Goal: Information Seeking & Learning: Compare options

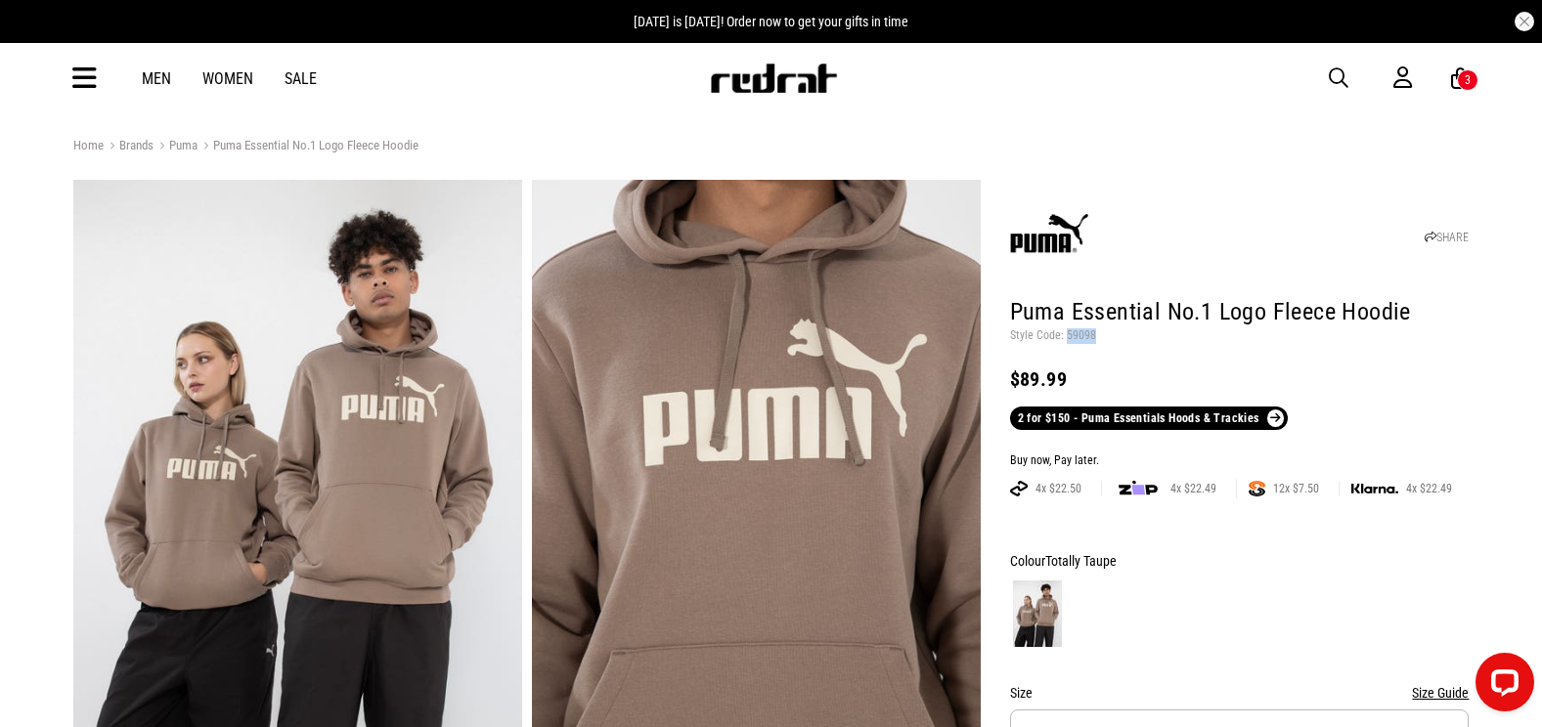
drag, startPoint x: 1354, startPoint y: 72, endPoint x: 1344, endPoint y: 68, distance: 10.5
click at [1352, 71] on button "button" at bounding box center [1348, 77] width 39 height 23
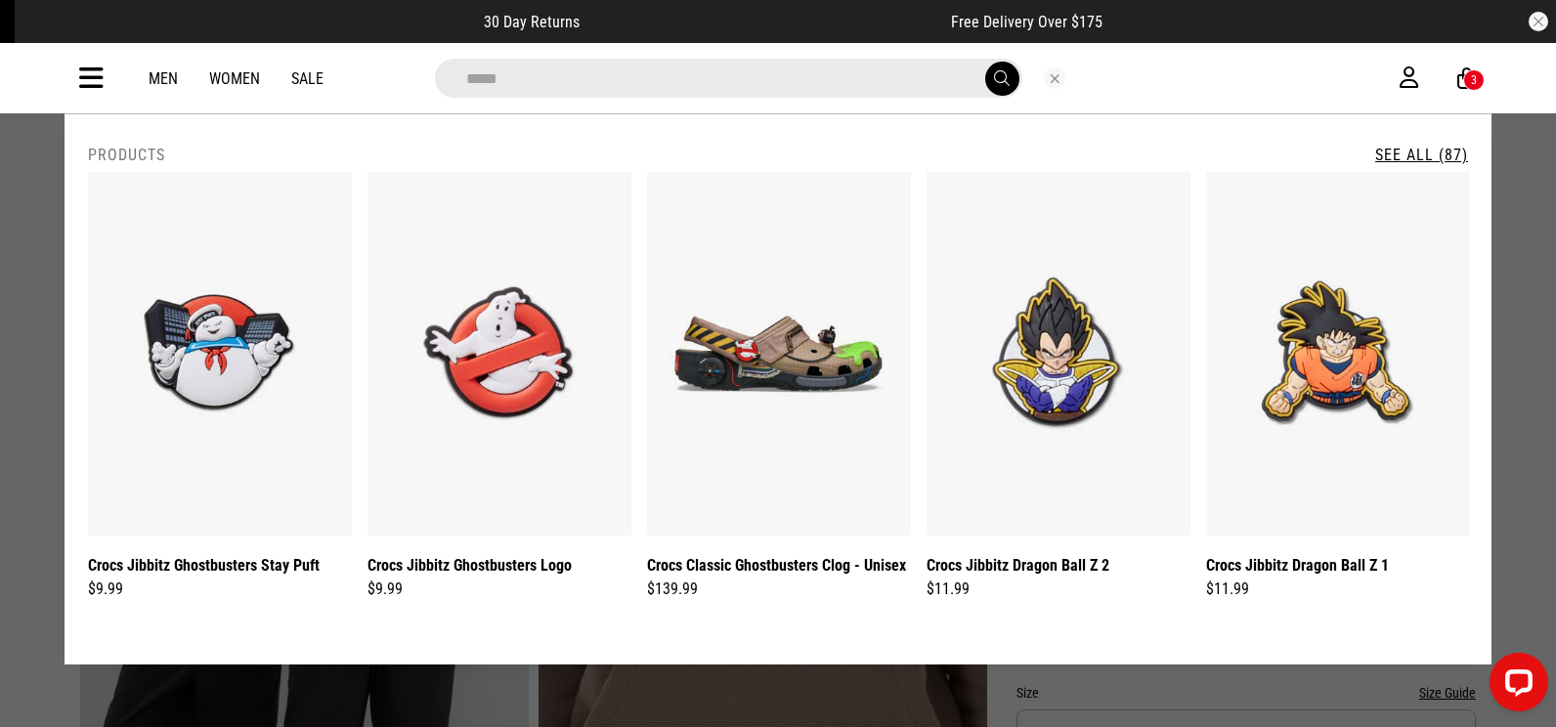
type input "*****"
click at [1437, 153] on link "See All (87)" at bounding box center [1421, 155] width 93 height 19
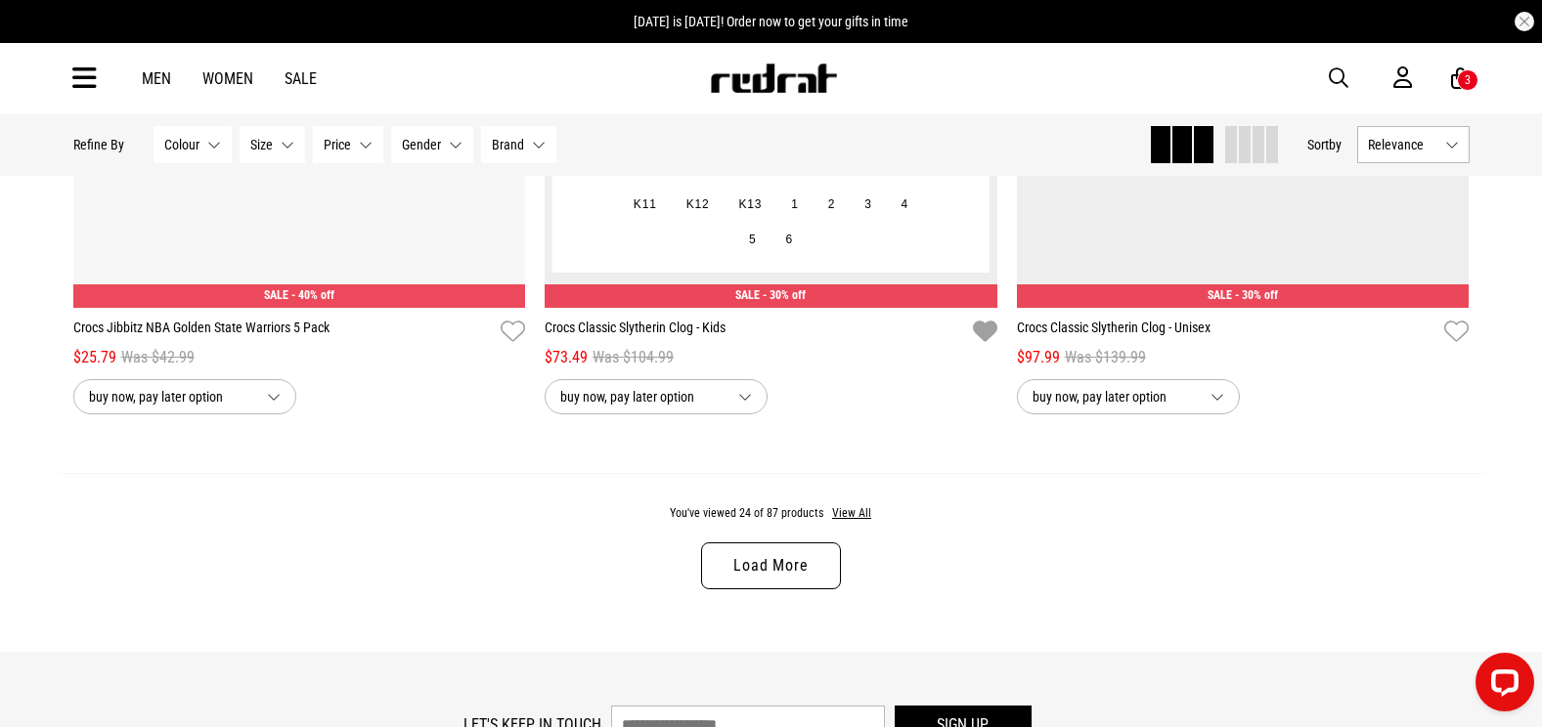
scroll to position [5963, 0]
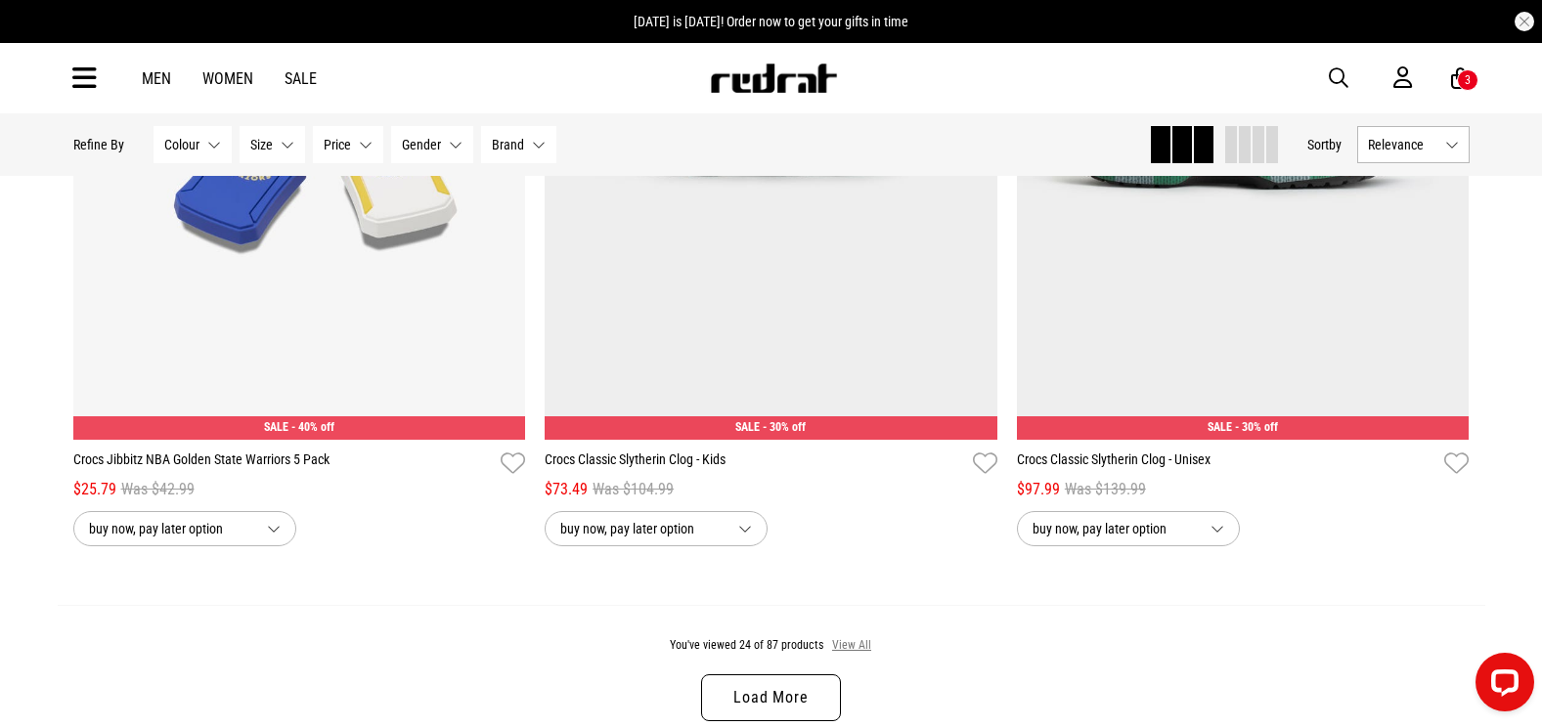
click at [845, 652] on button "View All" at bounding box center [851, 646] width 41 height 18
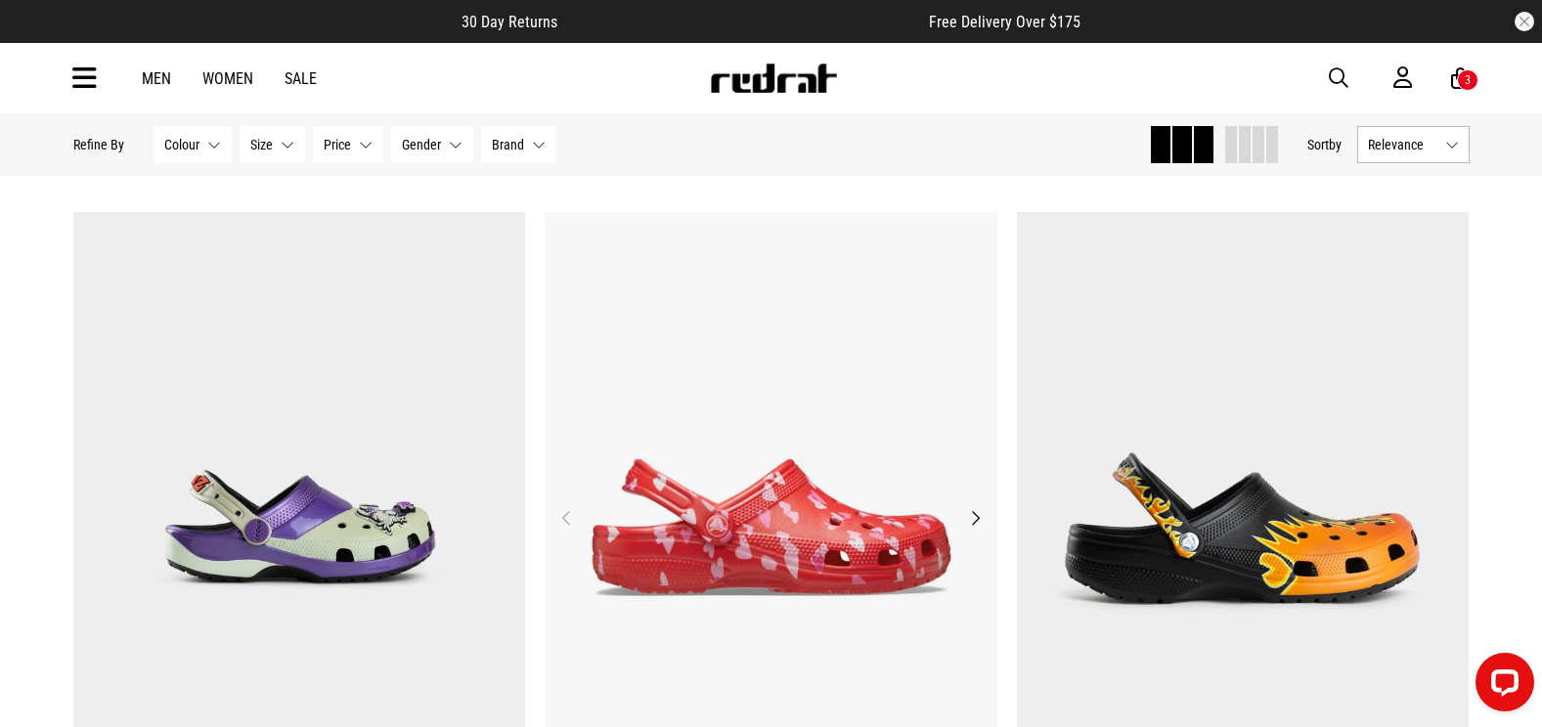
scroll to position [1904, 0]
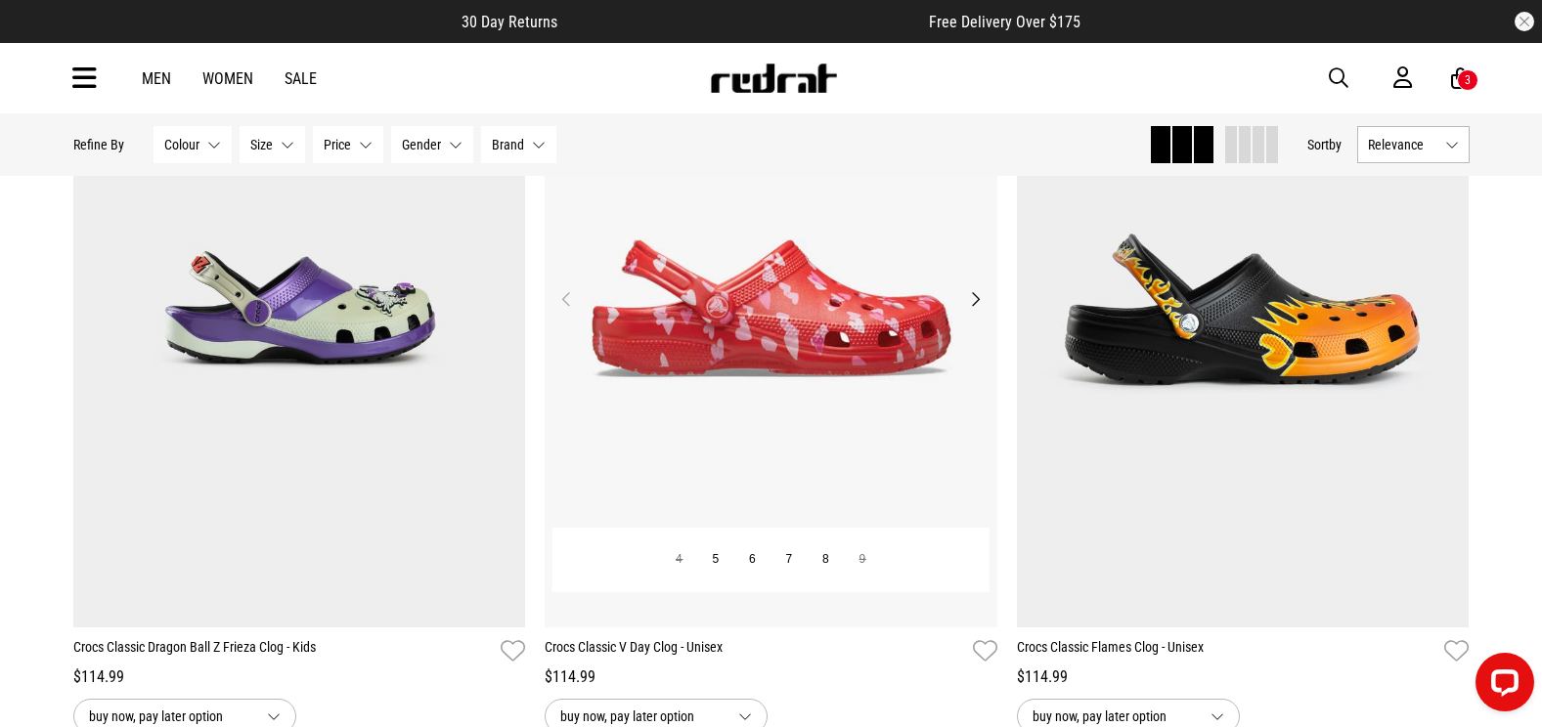
click at [865, 382] on img at bounding box center [771, 309] width 453 height 633
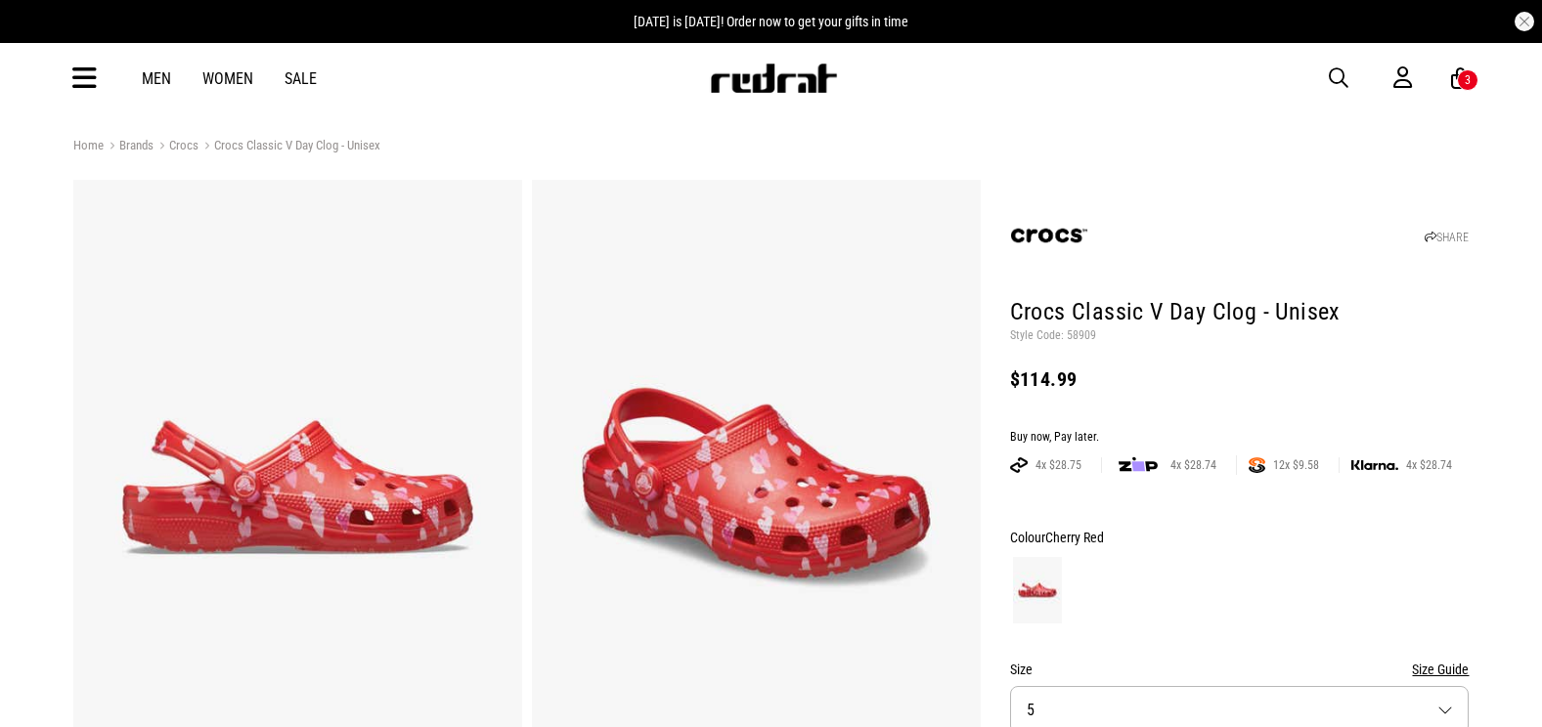
click at [1079, 331] on p "Style Code: 58909" at bounding box center [1239, 336] width 459 height 16
click at [1080, 332] on p "Style Code: 58909" at bounding box center [1239, 336] width 459 height 16
copy p "58909"
click at [1343, 73] on span "button" at bounding box center [1339, 77] width 20 height 23
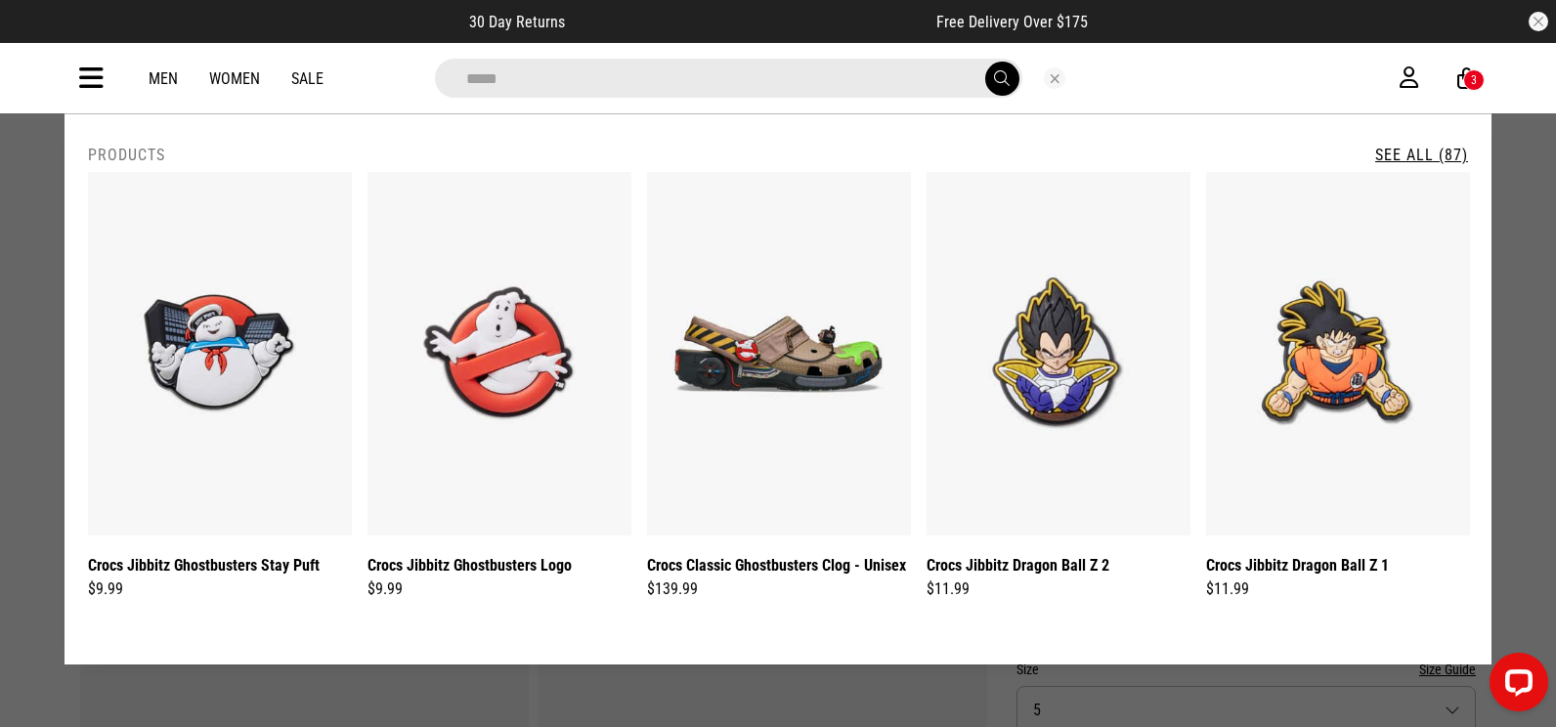
type input "*****"
click at [998, 89] on button "submit" at bounding box center [1002, 79] width 34 height 34
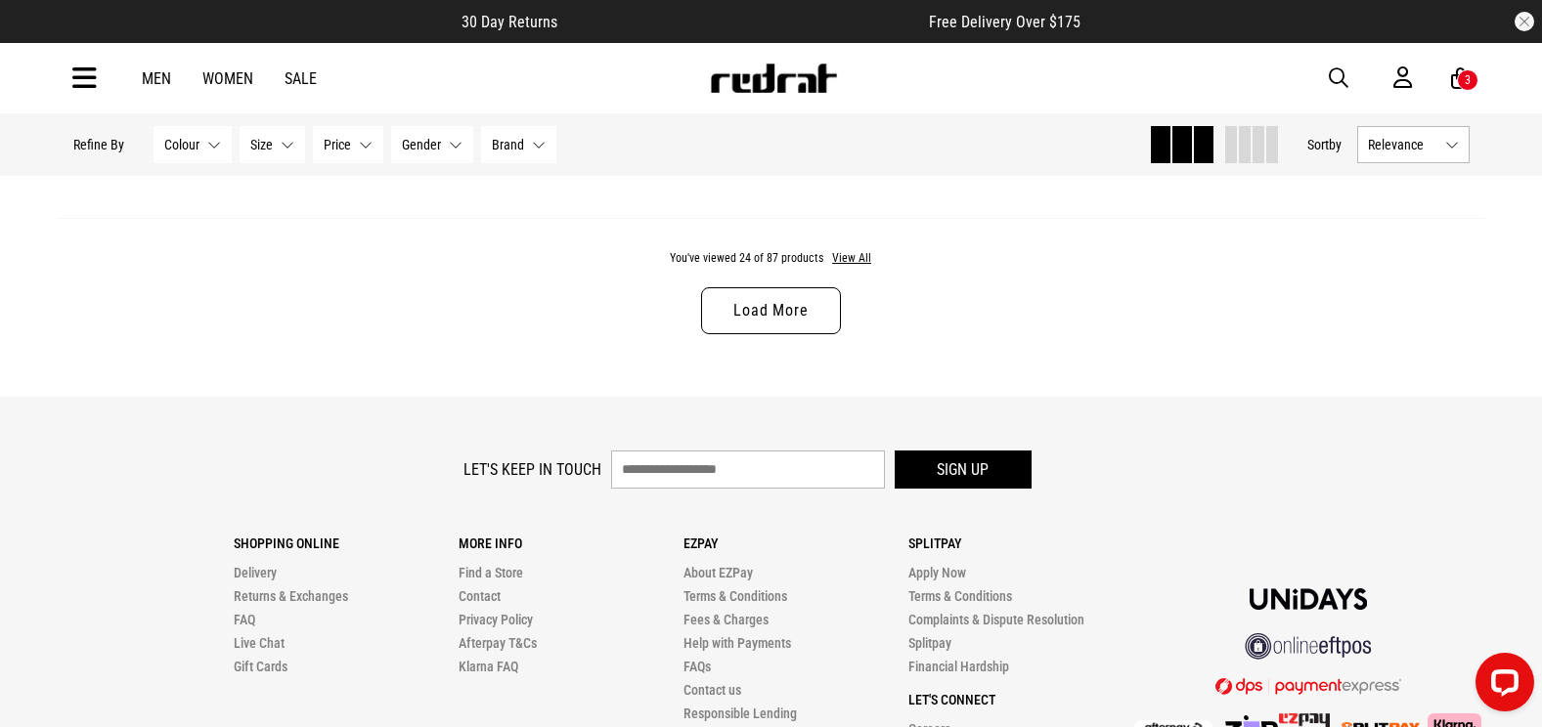
scroll to position [6290, 0]
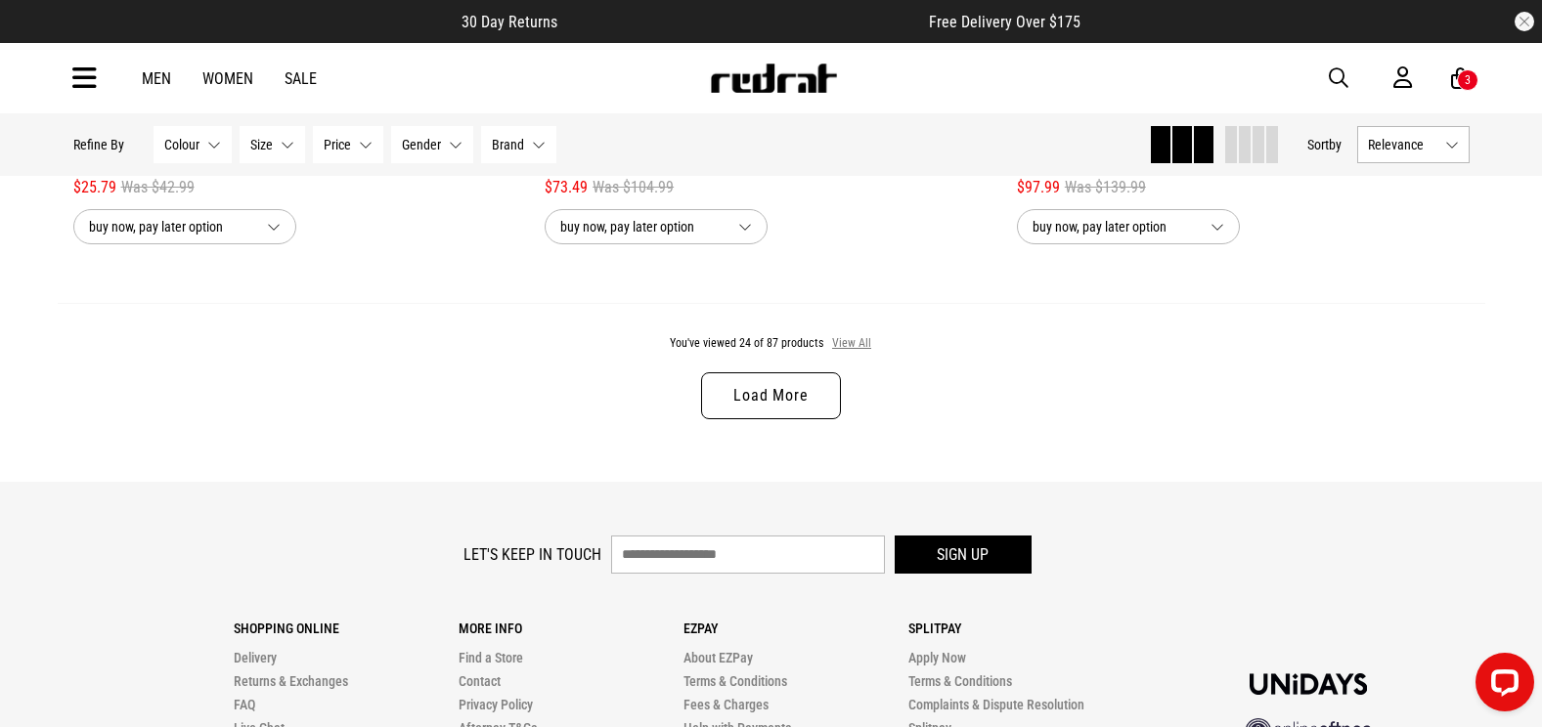
click at [863, 348] on button "View All" at bounding box center [851, 344] width 41 height 18
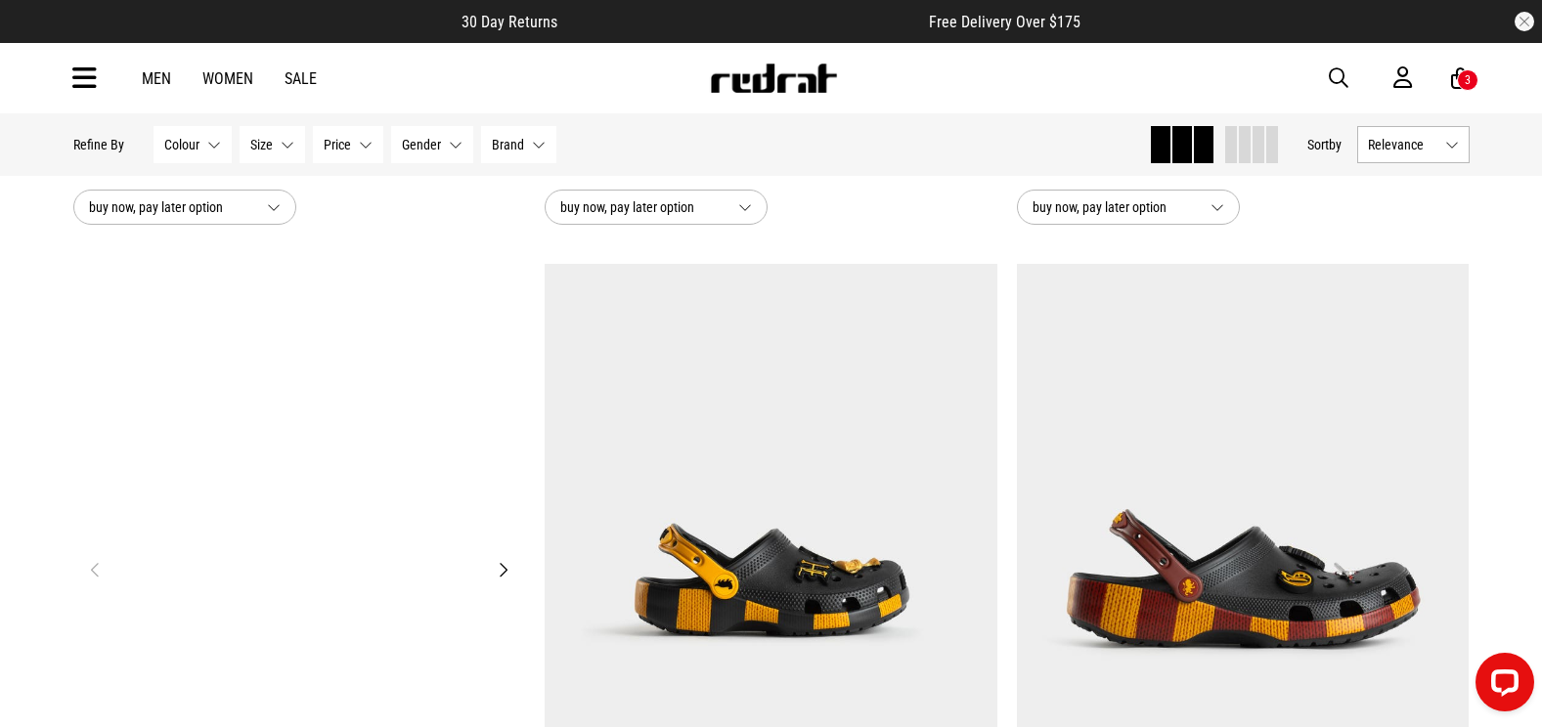
scroll to position [8134, 0]
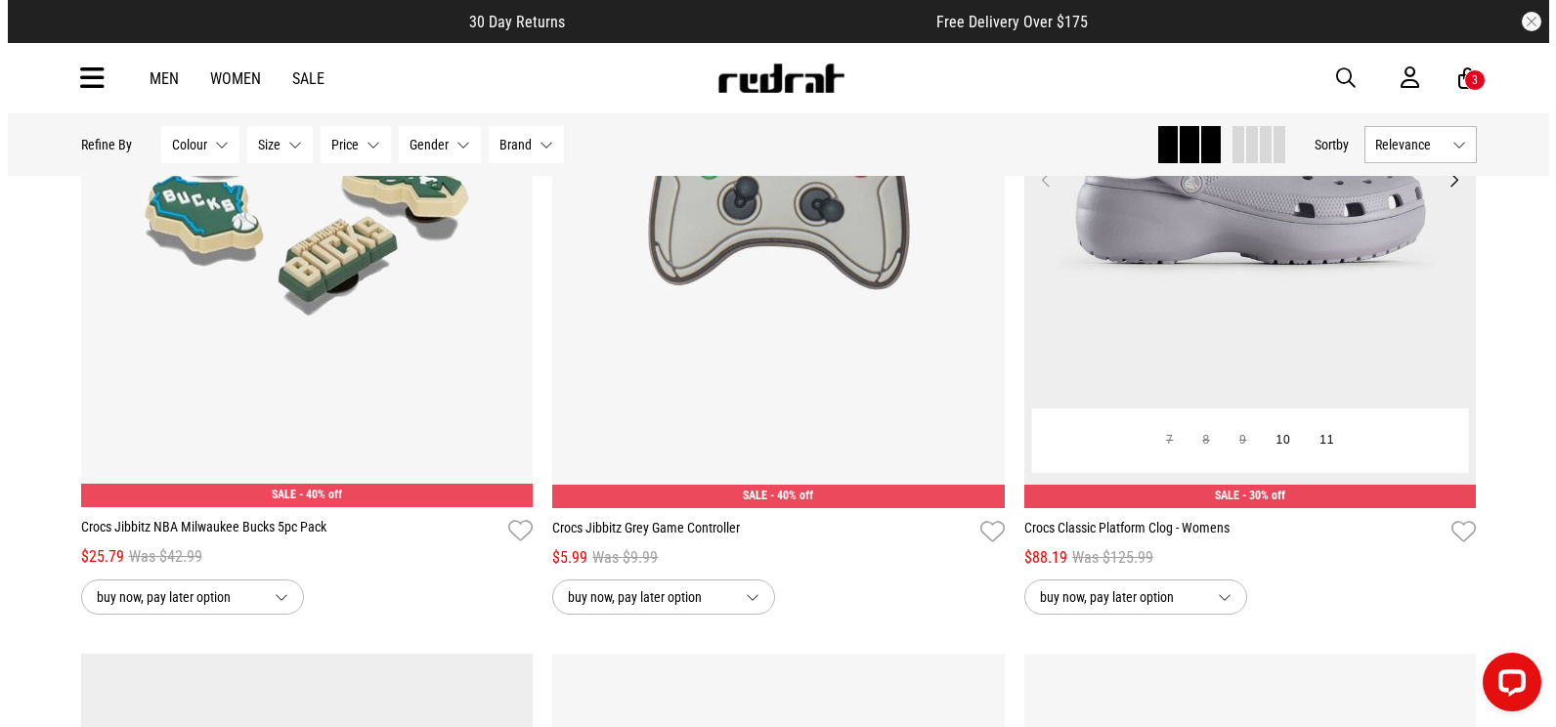
scroll to position [12128, 0]
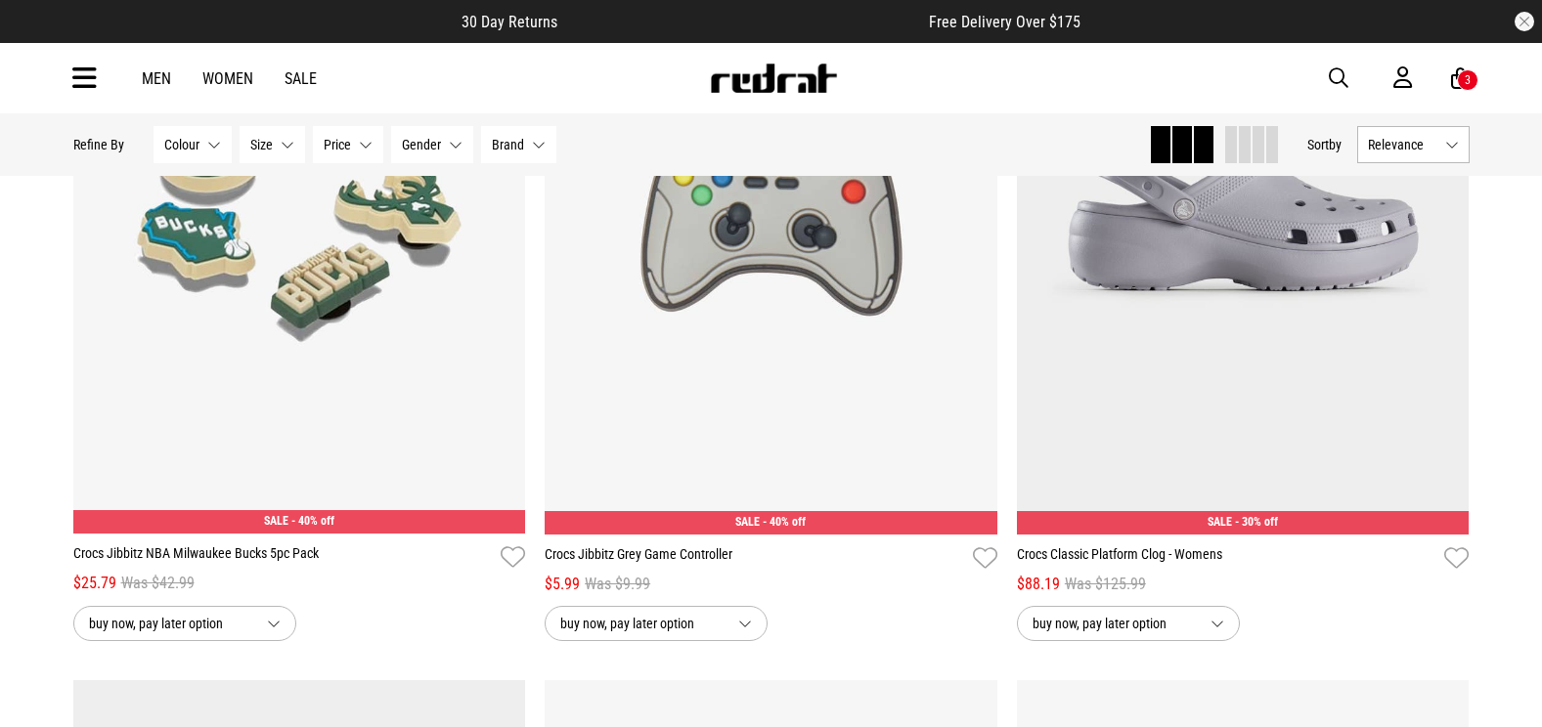
click at [1333, 82] on span "button" at bounding box center [1339, 77] width 20 height 23
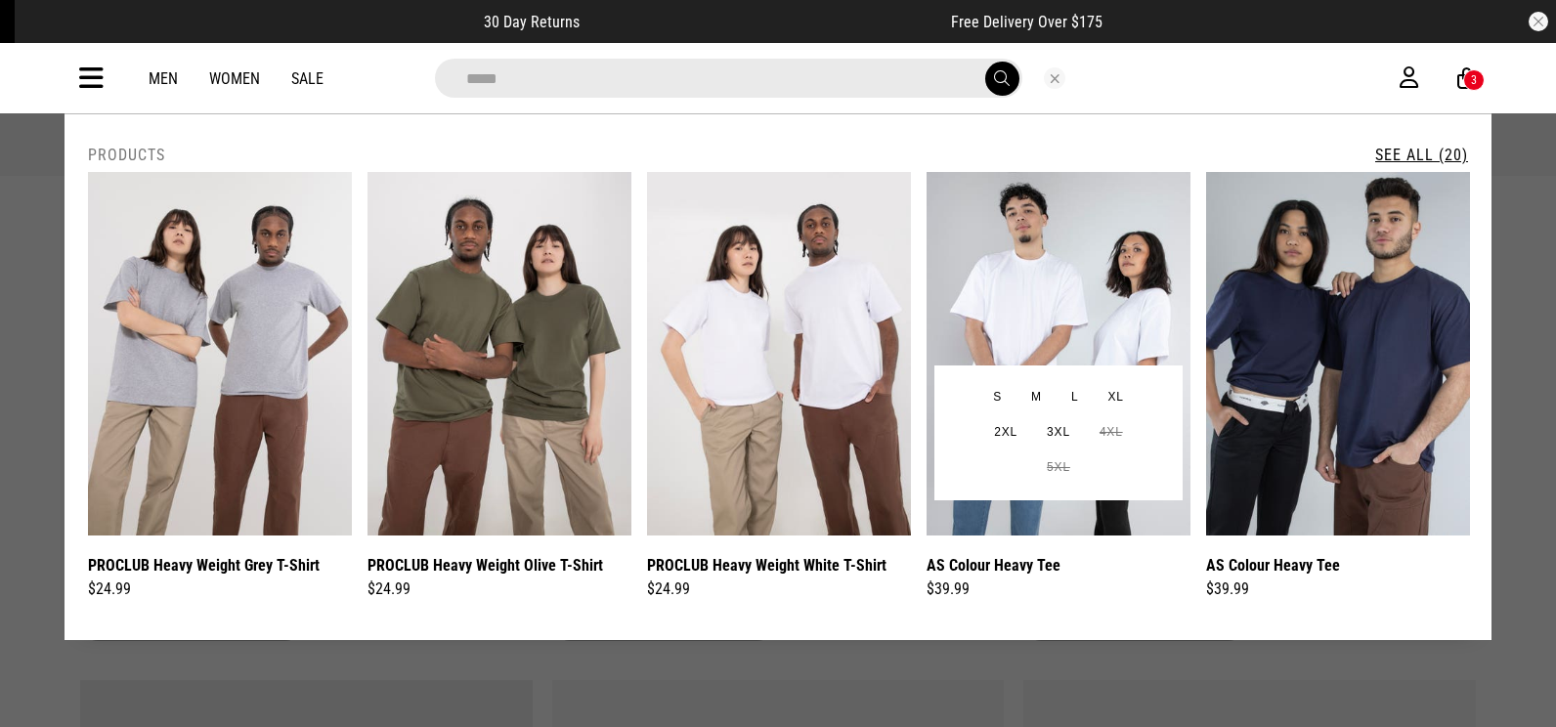
type input "*****"
click at [1135, 253] on img at bounding box center [1059, 354] width 264 height 364
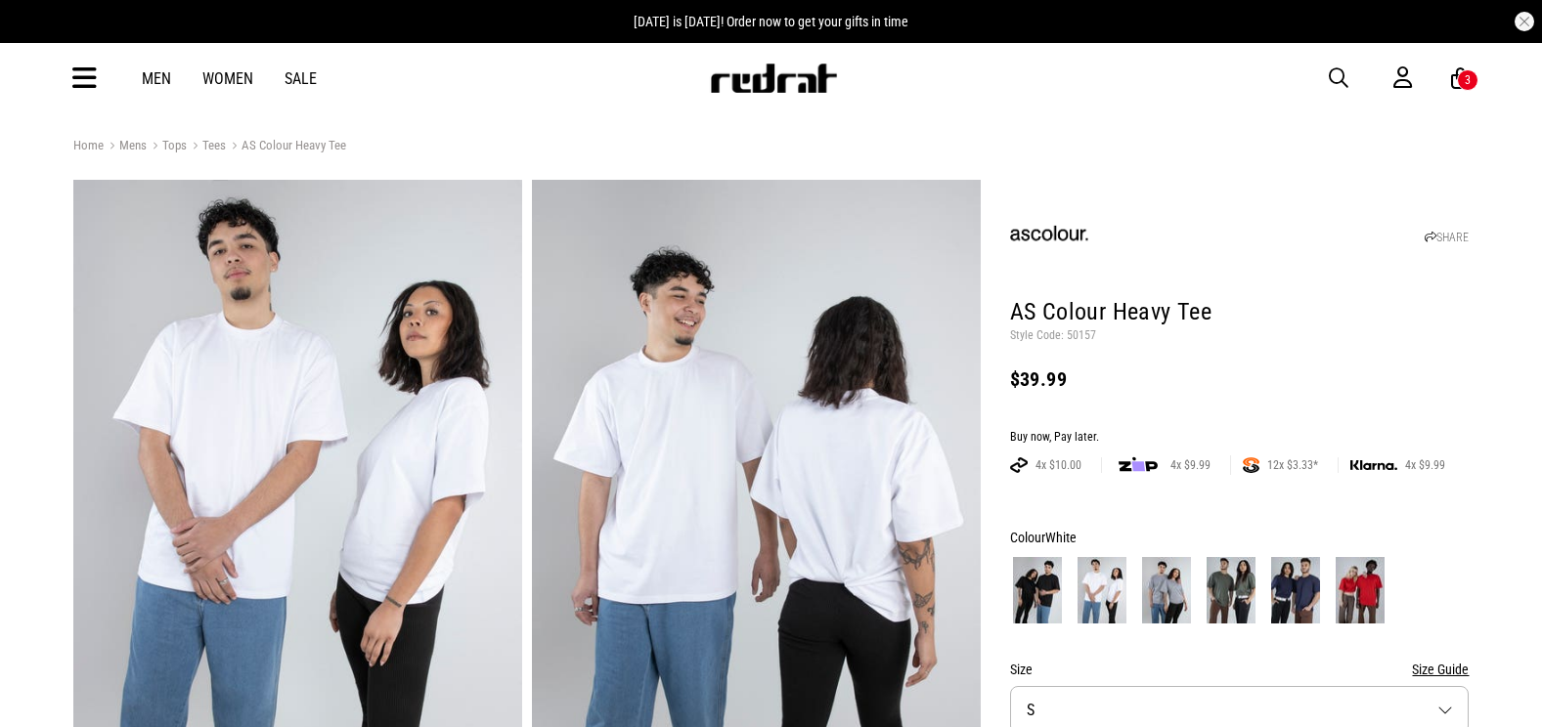
click at [1075, 336] on p "Style Code: 50157" at bounding box center [1239, 336] width 459 height 16
copy p "50157"
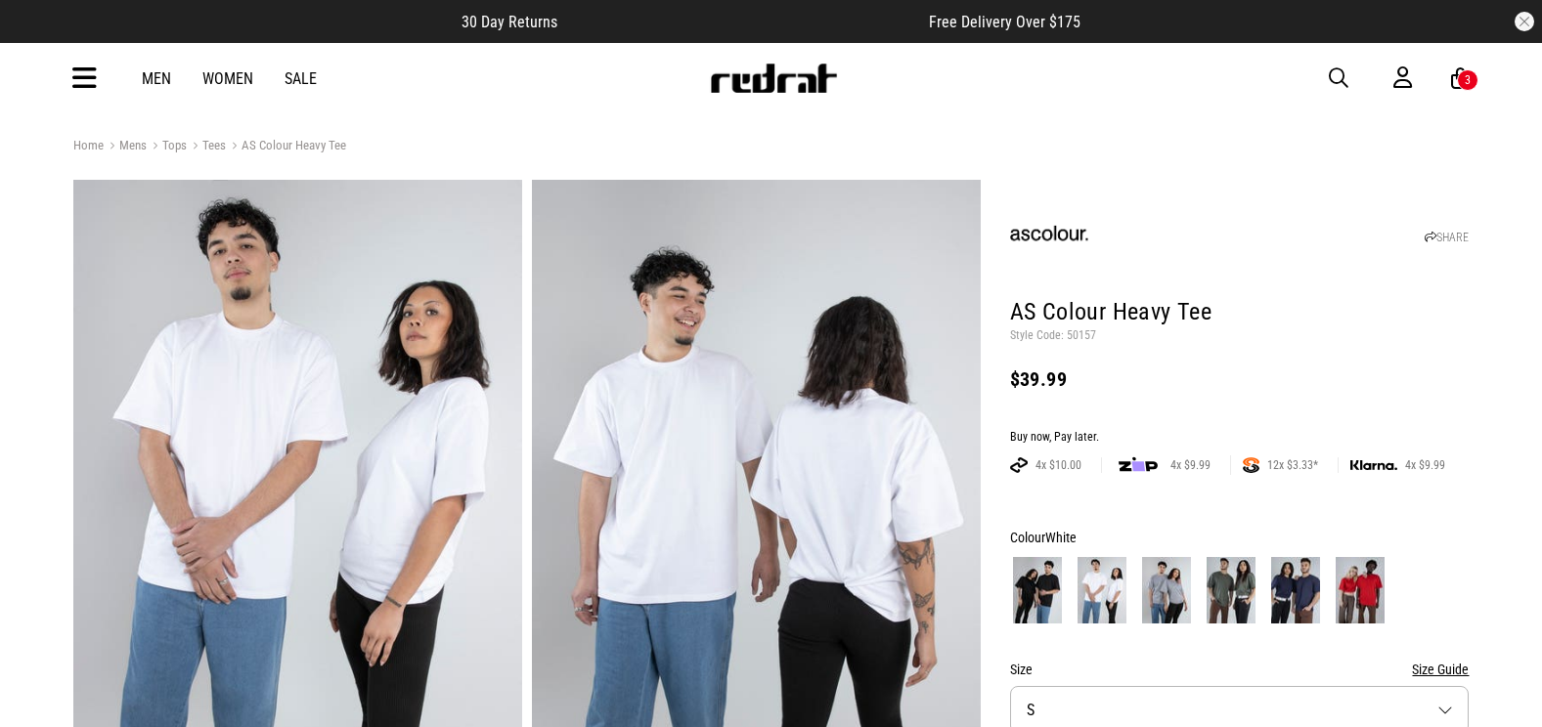
click at [75, 72] on icon at bounding box center [84, 79] width 24 height 32
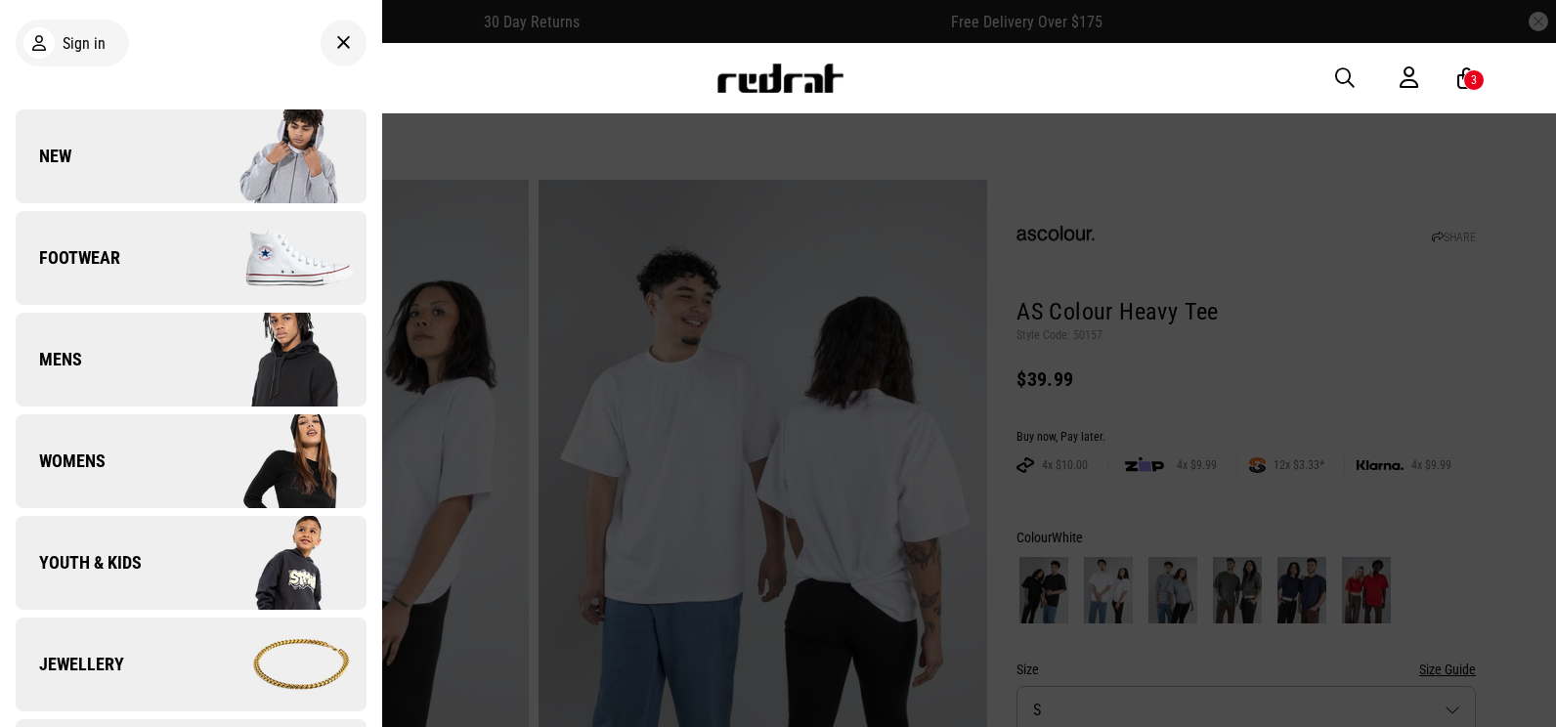
click at [27, 166] on span "New" at bounding box center [44, 156] width 56 height 23
